Goal: Navigation & Orientation: Find specific page/section

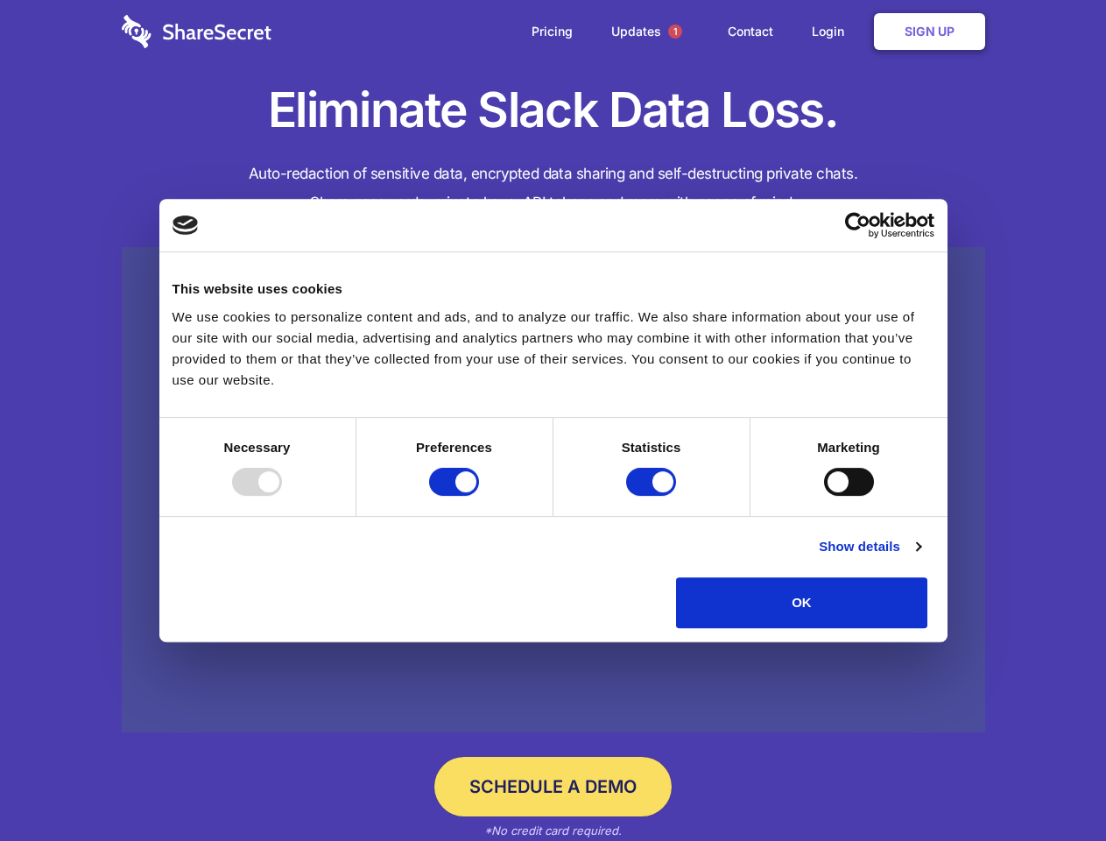
click at [282, 496] on div at bounding box center [257, 482] width 50 height 28
click at [479, 496] on input "Preferences" at bounding box center [454, 482] width 50 height 28
checkbox input "false"
click at [653, 496] on input "Statistics" at bounding box center [651, 482] width 50 height 28
checkbox input "false"
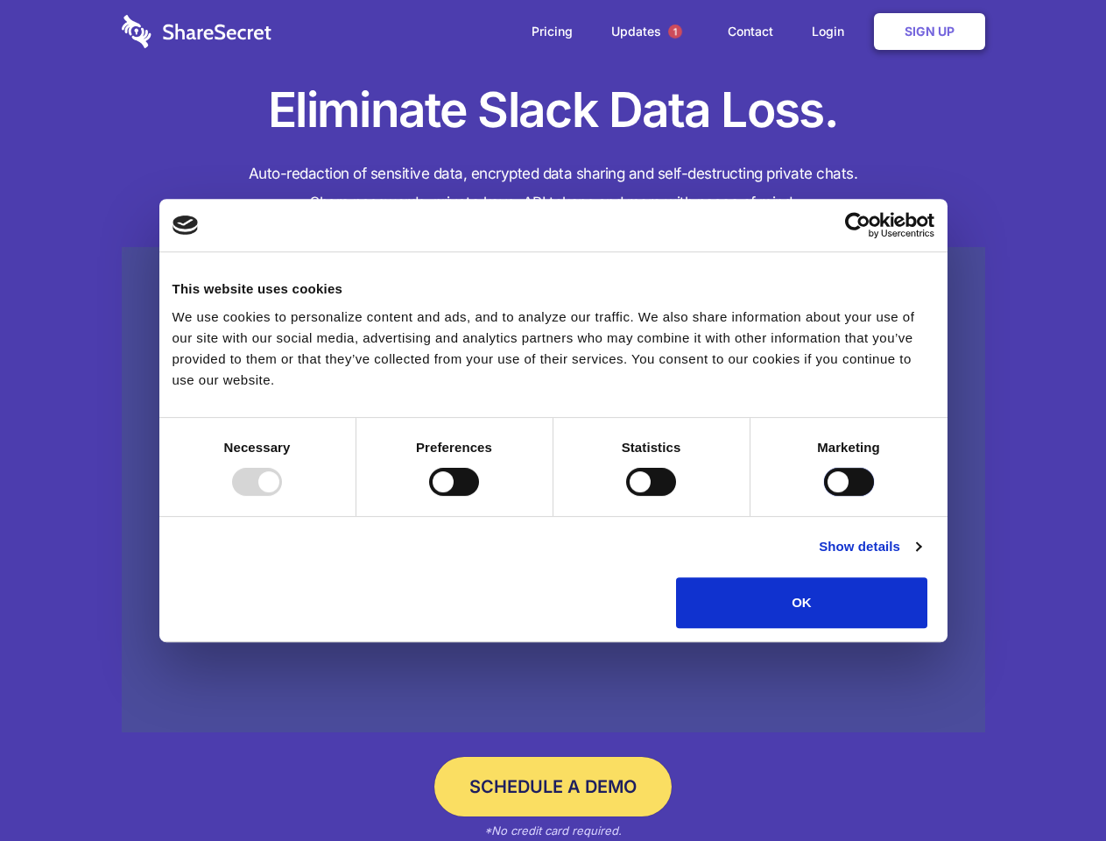
click at [824, 496] on input "Marketing" at bounding box center [849, 482] width 50 height 28
checkbox input "true"
click at [920, 557] on link "Show details" at bounding box center [870, 546] width 102 height 21
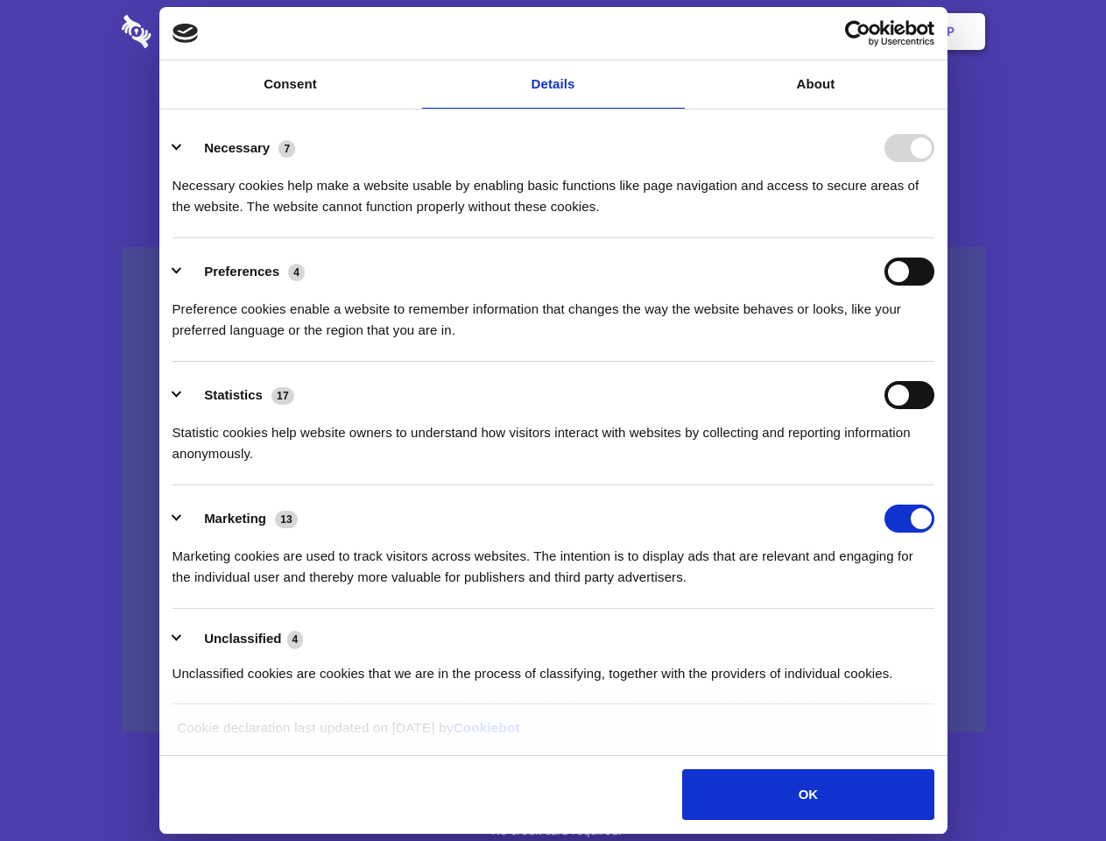
click at [934, 238] on li "Necessary 7 Necessary cookies help make a website usable by enabling basic func…" at bounding box center [554, 176] width 762 height 123
click at [674, 32] on span "1" at bounding box center [675, 32] width 14 height 14
